Goal: Task Accomplishment & Management: Use online tool/utility

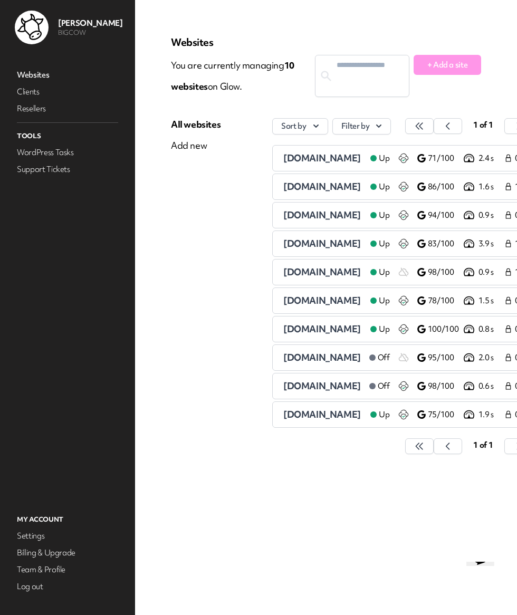
click at [54, 152] on link "WordPress Tasks" at bounding box center [67, 152] width 105 height 15
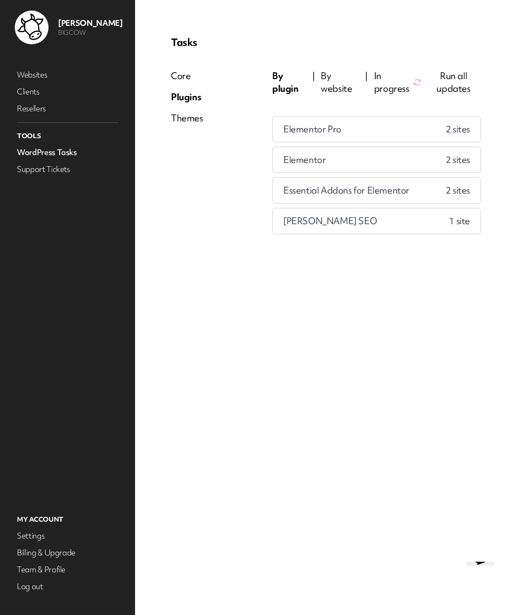
click at [384, 123] on div "Elementor Pro 2 site s" at bounding box center [377, 129] width 208 height 25
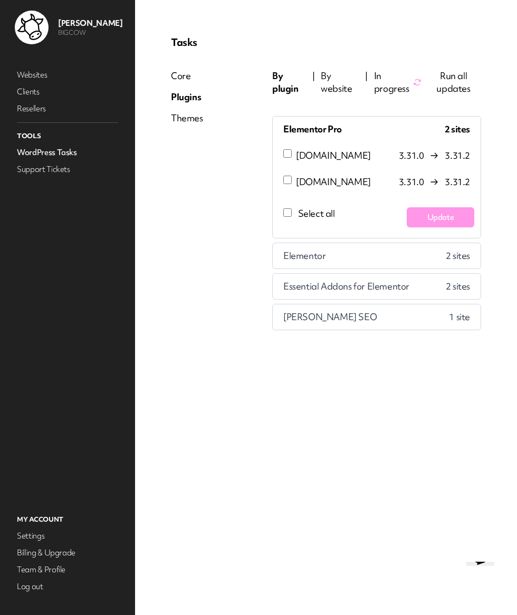
click at [433, 211] on button "Update" at bounding box center [440, 217] width 67 height 20
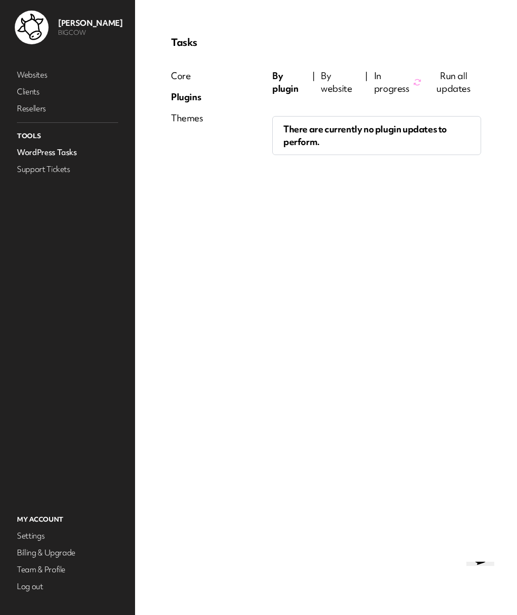
click at [330, 83] on span "By website" at bounding box center [340, 82] width 38 height 25
click at [378, 78] on span "In progress" at bounding box center [393, 82] width 39 height 25
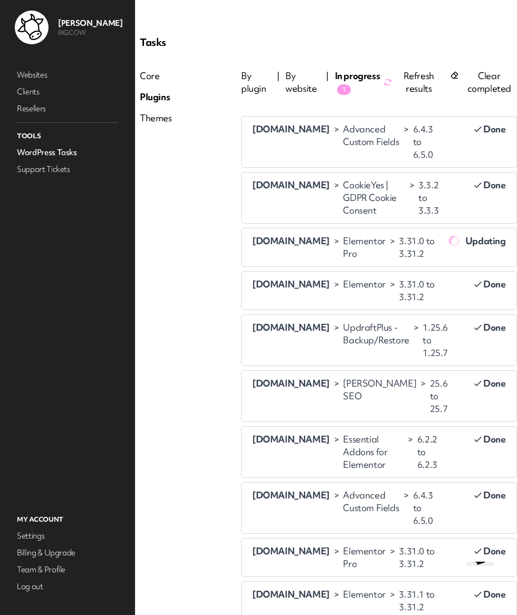
scroll to position [0, 46]
